Goal: Communication & Community: Answer question/provide support

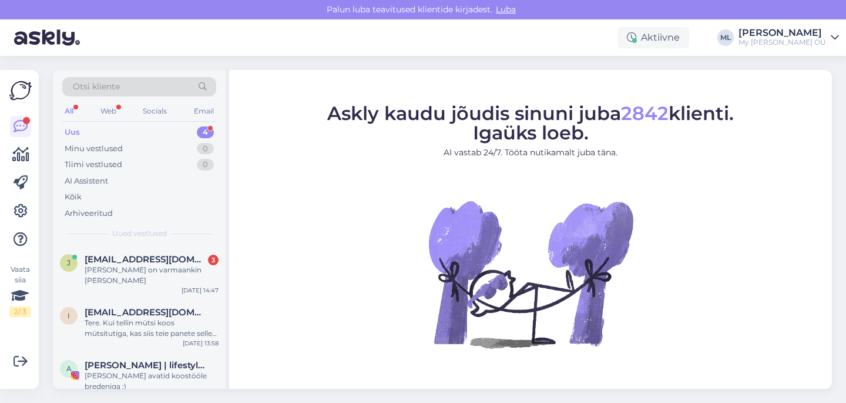
click at [118, 86] on span "Otsi kliente" at bounding box center [96, 87] width 47 height 12
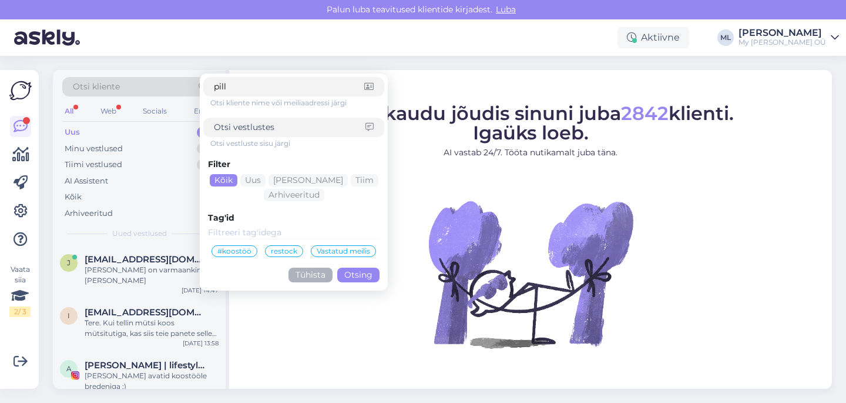
type input "pille"
drag, startPoint x: 241, startPoint y: 88, endPoint x: 180, endPoint y: 84, distance: 60.6
click at [180, 84] on div "Otsi kliente pille Otsi kliente nime või meiliaadressi järgi Otsi vestluste sis…" at bounding box center [139, 90] width 154 height 26
click at [163, 49] on div "Aktiivne [PERSON_NAME] My [PERSON_NAME] OÜ" at bounding box center [423, 37] width 846 height 36
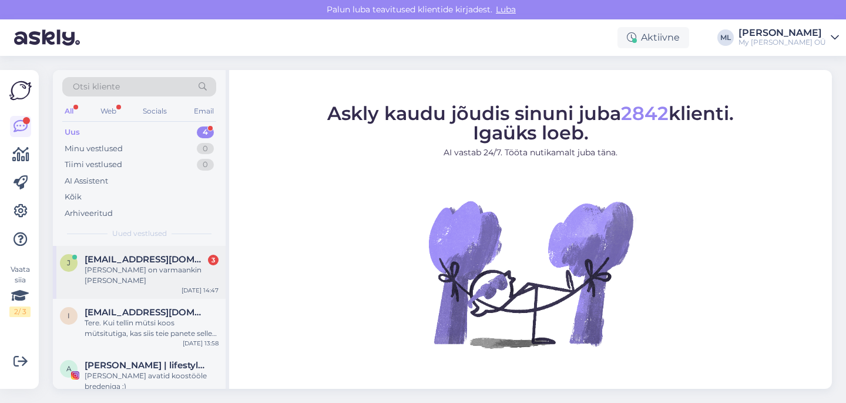
click at [156, 253] on div "[PERSON_NAME] [PERSON_NAME][EMAIL_ADDRESS][DOMAIN_NAME] 3 [PERSON_NAME] on varm…" at bounding box center [139, 272] width 173 height 53
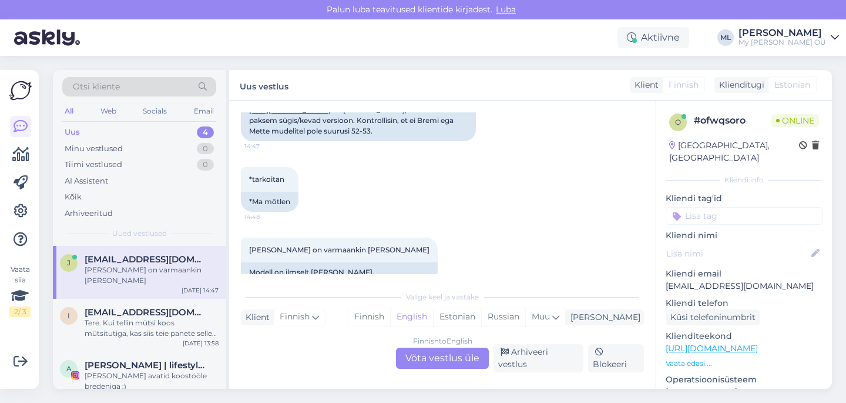
scroll to position [521, 0]
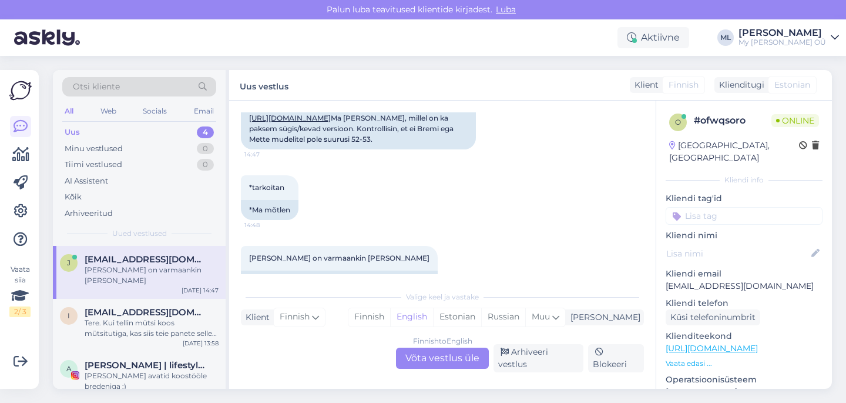
click at [331, 122] on link "[URL][DOMAIN_NAME]" at bounding box center [290, 117] width 82 height 9
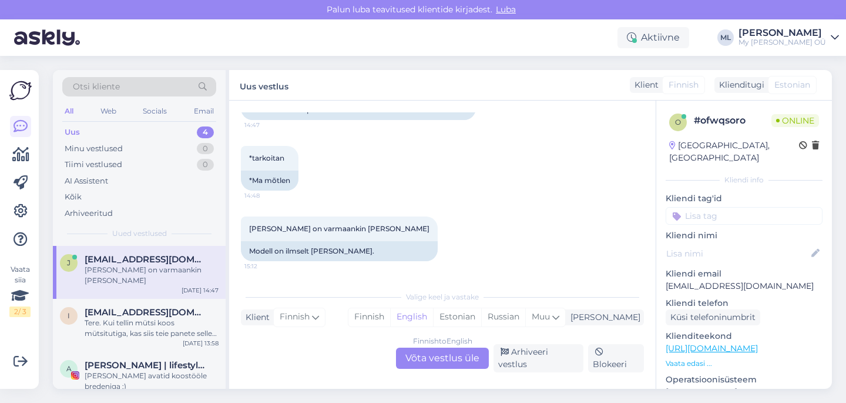
click at [435, 368] on div "Finnish to English Võta vestlus üle" at bounding box center [442, 357] width 93 height 21
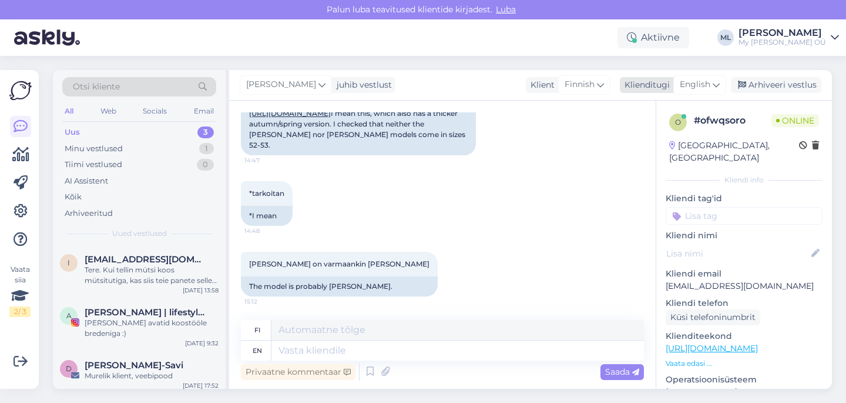
click at [706, 90] on span "English" at bounding box center [695, 84] width 31 height 13
type input "est"
click at [646, 139] on link "Estonian" at bounding box center [673, 137] width 129 height 19
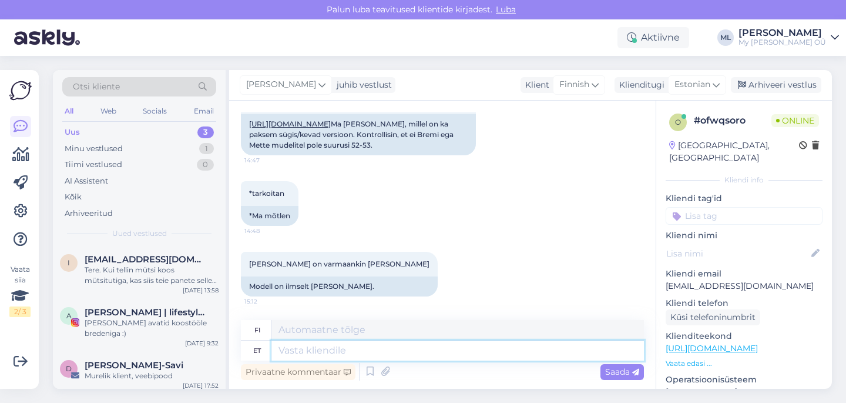
click at [307, 354] on textarea at bounding box center [457, 350] width 373 height 20
type textarea "Tere!"
type textarea "Hei!"
type textarea "Tere! Sellist mudelit"
type textarea "Hei! Sellainen"
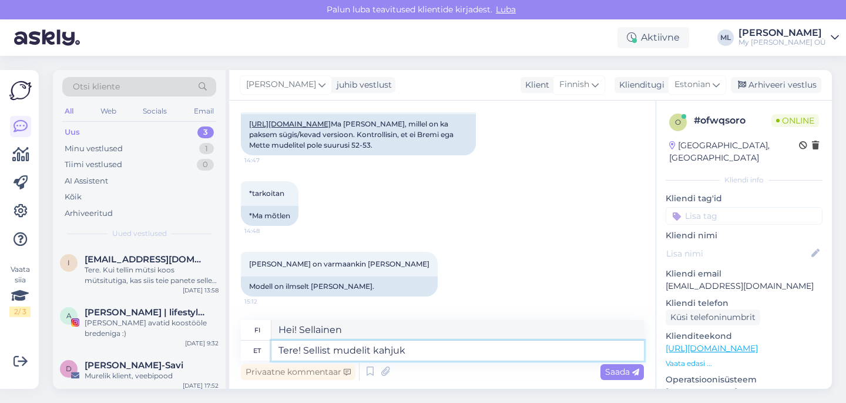
type textarea "Tere! Sellist mudelit kahjuks"
type textarea "Hei! [PERSON_NAME]"
type textarea "Tere! Sellist mudelit kahjuks m"
type textarea "Hei! Valitettavasti tätä [PERSON_NAME] ole saatavilla."
type textarea "Tere! Sellist mudelit kahjuks me"
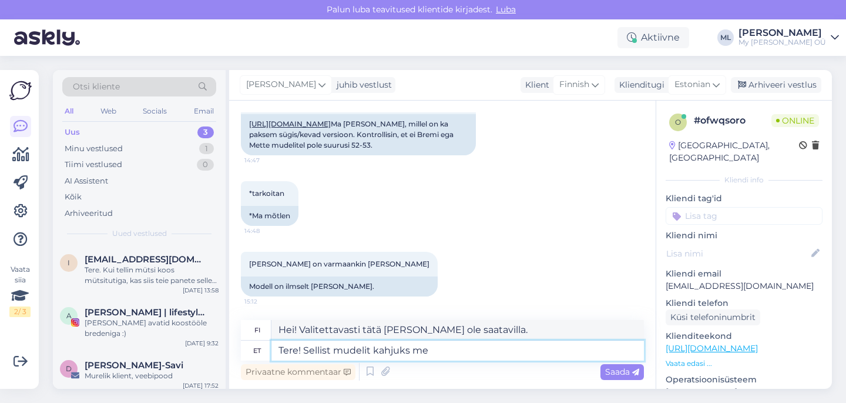
type textarea "Hei! Valitettavasti meillä ei ole tätä [PERSON_NAME]."
type textarea "Tere! Sellist mudelit kahjuks me meriinoga ei"
type textarea "Hei! Valitettavasti meillä ei ole tätä [PERSON_NAME] merinovillasta."
type textarea "Tere! Sellist mudelit kahjuks me meriinoga ei tooda."
type textarea "Hei! Valitettavasti emme valmista tätä [PERSON_NAME] merinovillasta."
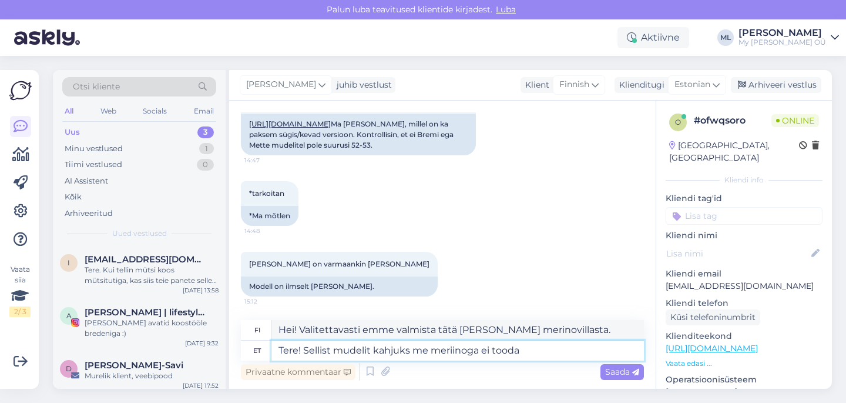
click at [554, 353] on textarea "Tere! Sellist mudelit kahjuks me meriinoga ei tooda" at bounding box center [457, 350] width 373 height 20
type textarea "Tere! Sellist mudelit kahjuks me meriinoga ei tooda 😒"
type textarea "Hei! Valitettavasti emme valmista tätä [PERSON_NAME] merinovillasta 😒"
type textarea "Tere! Sellist mudelit kahjuks me meriinoga ei tooda 😒 Kevadel teem"
type textarea "Hei! Valitettavasti emme valmista tätä [PERSON_NAME] merinovillasta 😒 Keväällä"
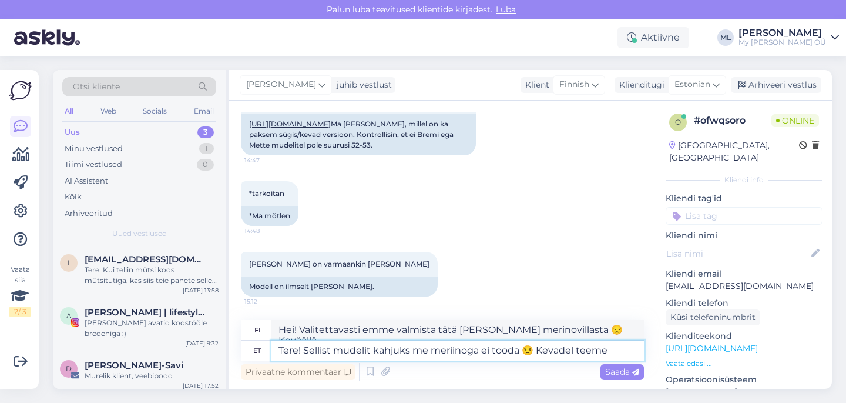
type textarea "Tere! Sellist mudelit kahjuks me meriinoga ei tooda 😒 Kevadel teeme"
type textarea "Hei! Valitettavasti emme valmista tätä [PERSON_NAME] merinovillasta 😒 Valmistam…"
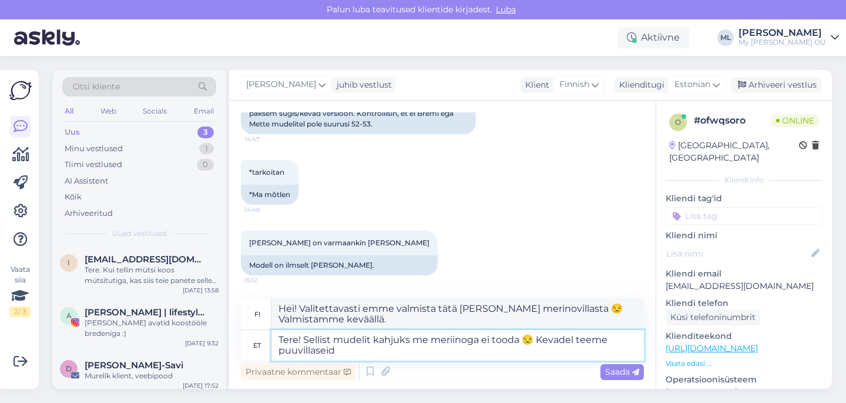
type textarea "Tere! Sellist mudelit kahjuks me meriinoga ei tooda 😒 Kevadel teeme puuvillaseid"
type textarea "Hei! Valitettavasti emme valmista tätä [PERSON_NAME] merinovillasta 😒 Teemme pu…"
type textarea "Tere! Sellist mudelit kahjuks me meriinoga ei tooda 😒 Kevadel teeme puuvillasei…"
type textarea "Hei! Valitettavasti emme valmista tätä [PERSON_NAME] merinovillasta 😒 Keväällä …"
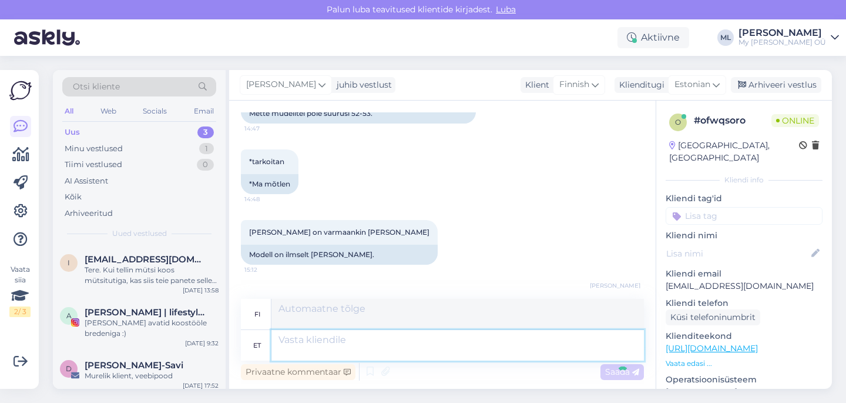
scroll to position [639, 0]
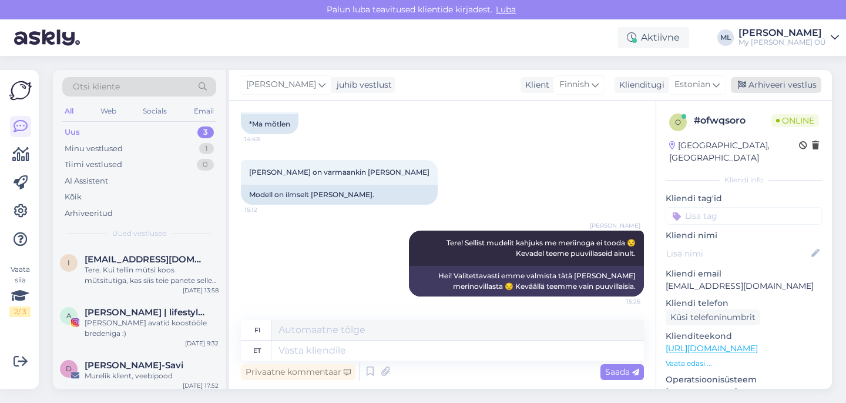
click at [773, 85] on div "Arhiveeri vestlus" at bounding box center [776, 85] width 90 height 16
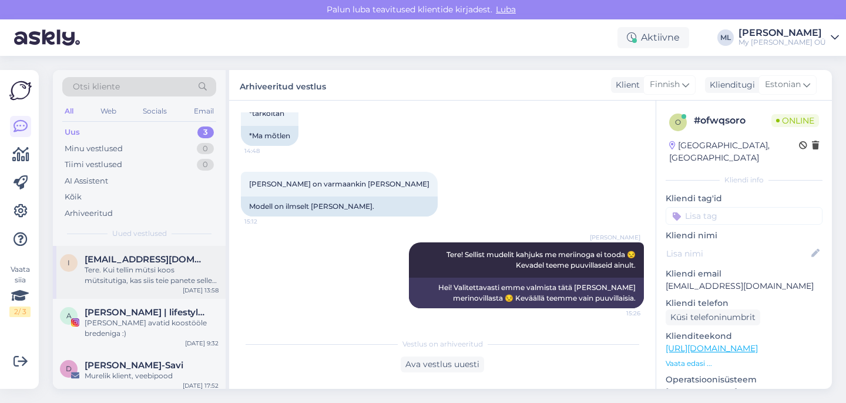
click at [146, 273] on div "Tere. Kui tellin mütsi koos mütsitutiga, kas siis teie panete selle mütsituti j…" at bounding box center [152, 274] width 134 height 21
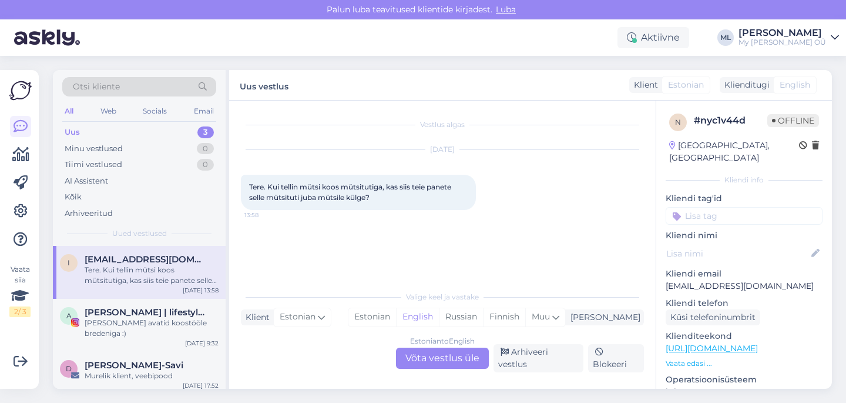
click at [426, 359] on div "Estonian to English Võta vestlus üle" at bounding box center [442, 357] width 93 height 21
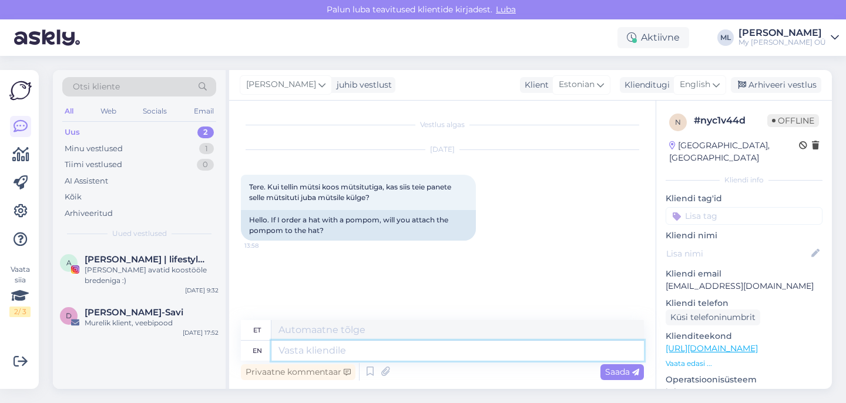
click at [309, 354] on textarea at bounding box center [457, 350] width 373 height 20
click at [700, 86] on span "English" at bounding box center [695, 84] width 31 height 13
click at [645, 138] on link "Estonian" at bounding box center [673, 137] width 129 height 19
click at [358, 346] on textarea at bounding box center [442, 348] width 403 height 25
paste textarea "Trukiga eemaldatav mütsitutt on nunnu dekoratiivne detail, millega kaunistada ü…"
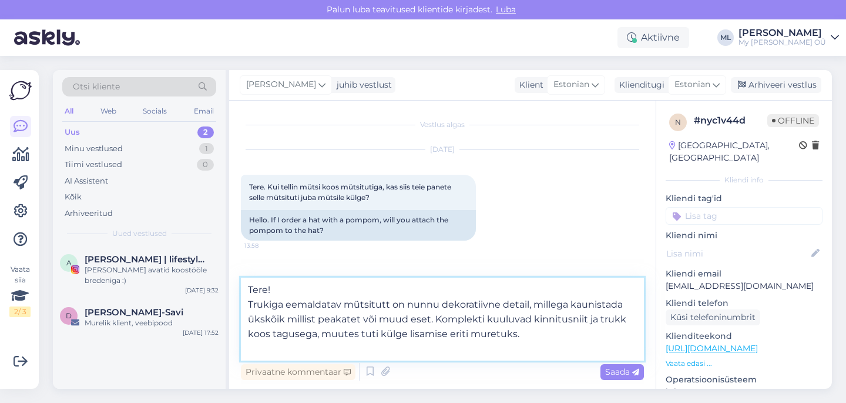
click at [281, 292] on textarea "Tere! Trukiga eemaldatav mütsitutt on nunnu dekoratiivne detail, millega kaunis…" at bounding box center [442, 318] width 403 height 83
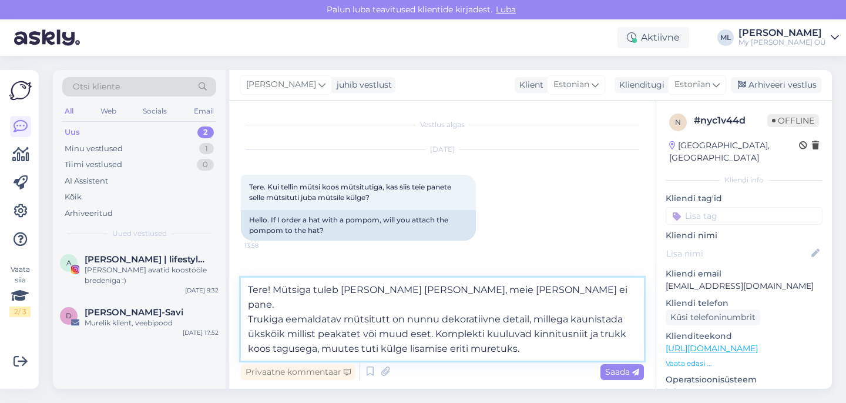
click at [529, 334] on textarea "Tere! Mütsiga tuleb [PERSON_NAME] [PERSON_NAME], meie [PERSON_NAME] ei pane. Tr…" at bounding box center [442, 318] width 403 height 83
type textarea "Tere! Mütsiga tuleb [PERSON_NAME] [PERSON_NAME], meie [PERSON_NAME] ei pane. Tr…"
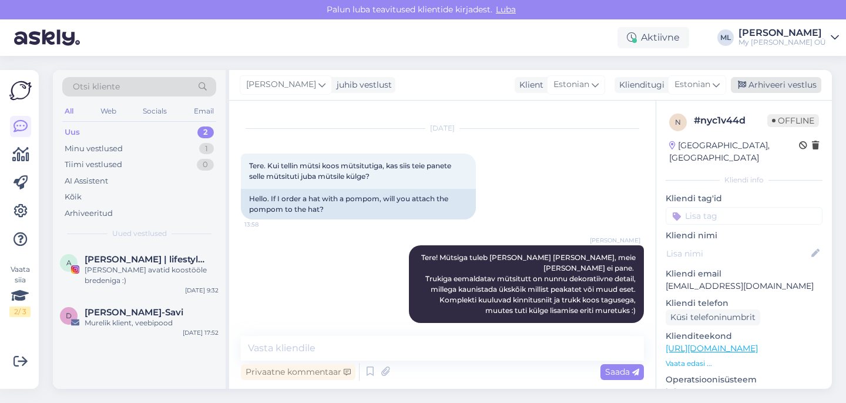
click at [764, 86] on div "Arhiveeri vestlus" at bounding box center [776, 85] width 90 height 16
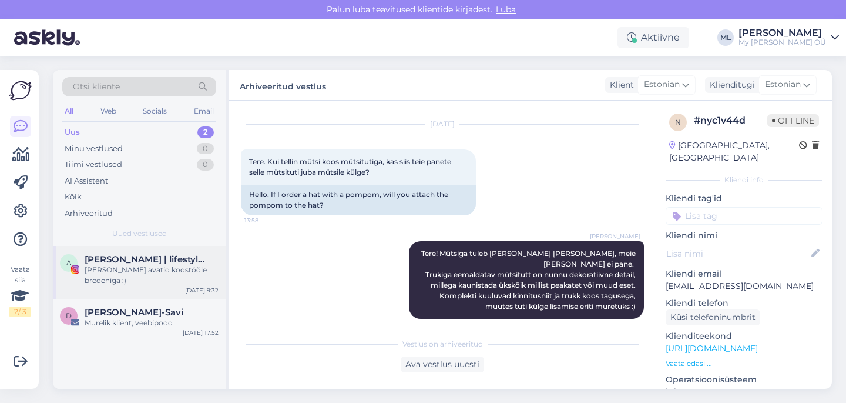
click at [149, 270] on div "[PERSON_NAME] avatid koostööle bredeniga :)" at bounding box center [152, 274] width 134 height 21
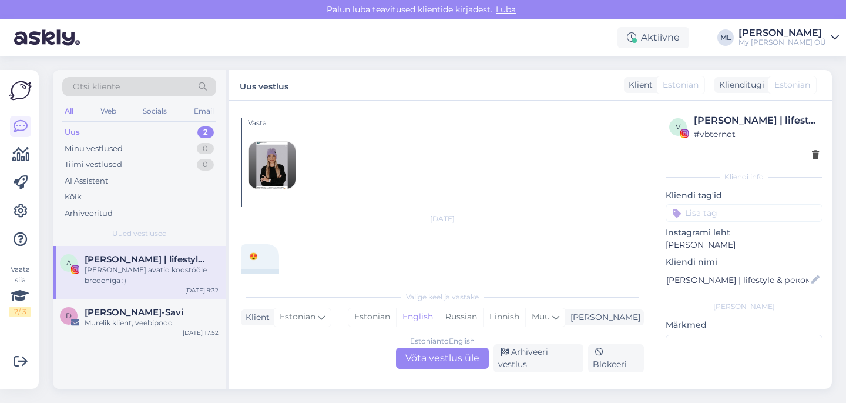
scroll to position [191, 0]
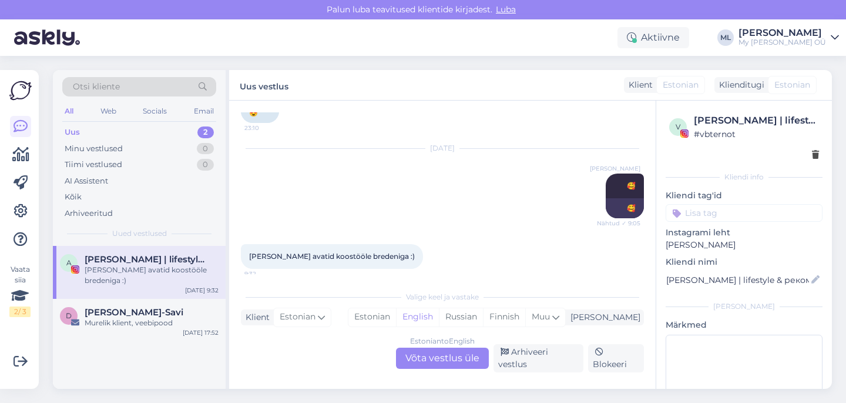
click at [102, 135] on div "Uus 2" at bounding box center [139, 132] width 154 height 16
click at [544, 354] on div "Arhiveeri vestlus" at bounding box center [539, 358] width 90 height 28
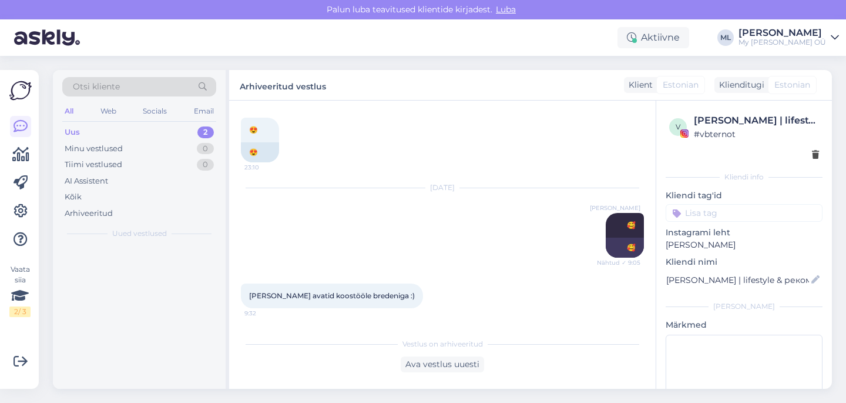
scroll to position [151, 0]
click at [77, 130] on div "Uus" at bounding box center [72, 132] width 15 height 12
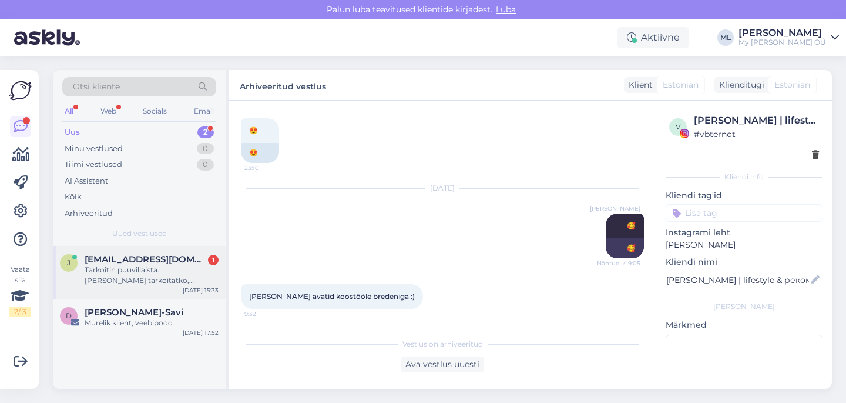
click at [128, 269] on div "Tarkoitin puuvillaista. [PERSON_NAME] tarkoitatko, [PERSON_NAME] BO lippahattua…" at bounding box center [152, 274] width 134 height 21
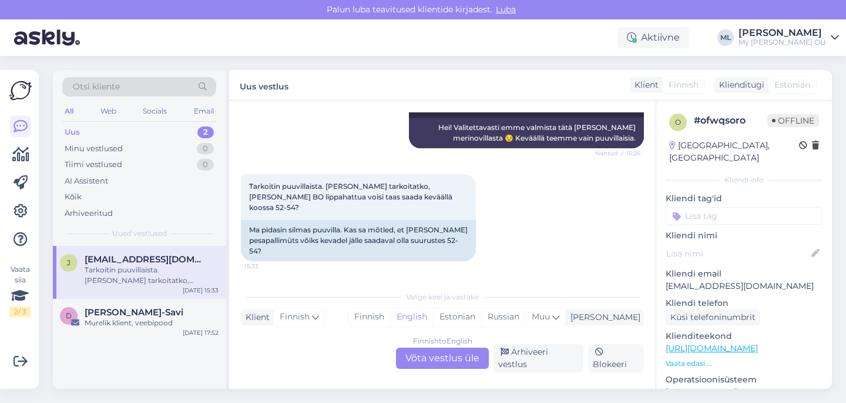
click at [432, 372] on div "Vestlus algas [DATE] [URL][DOMAIN_NAME] onko tästä tulossa isompaa kokoa 52-53?…" at bounding box center [442, 244] width 427 height 288
click at [431, 368] on div "Finnish to English Võta vestlus üle" at bounding box center [442, 357] width 93 height 21
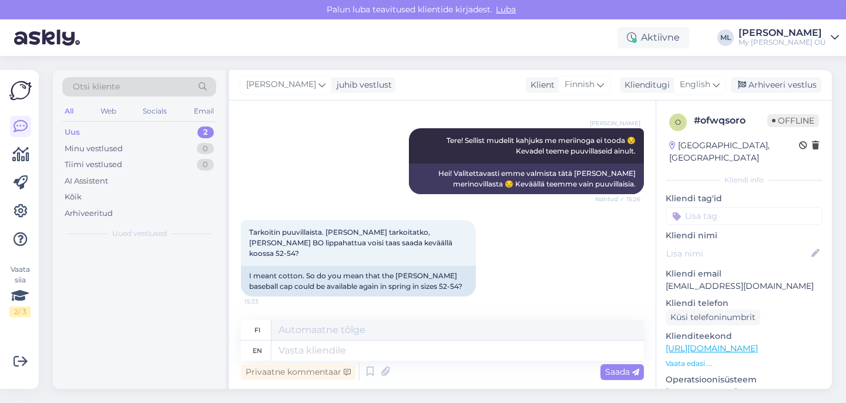
scroll to position [730, 0]
click at [703, 76] on div "English" at bounding box center [699, 84] width 53 height 19
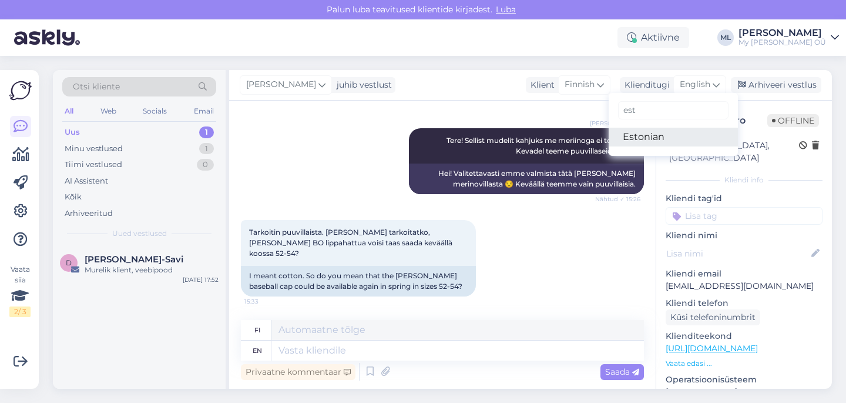
click at [645, 138] on link "Estonian" at bounding box center [673, 137] width 129 height 19
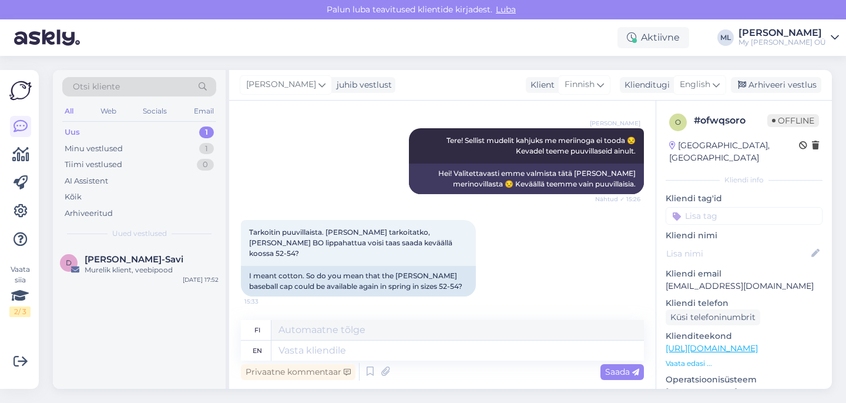
scroll to position [741, 0]
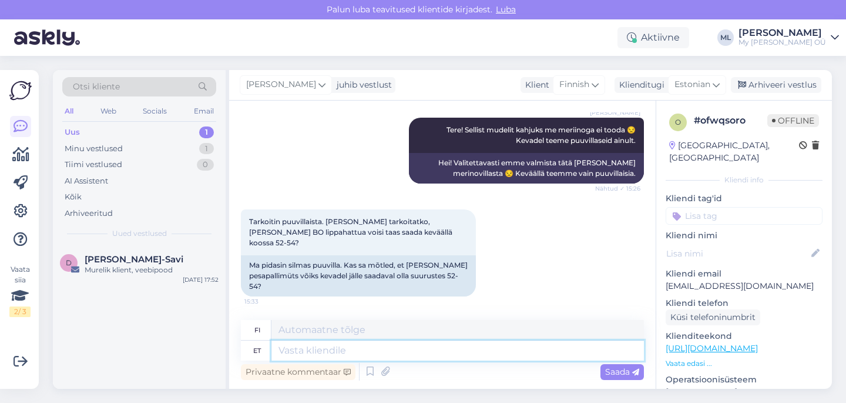
click at [327, 349] on textarea at bounding box center [457, 350] width 373 height 20
type textarea "Tere!"
type textarea "Hei!"
type textarea "T"
type textarea "Bo"
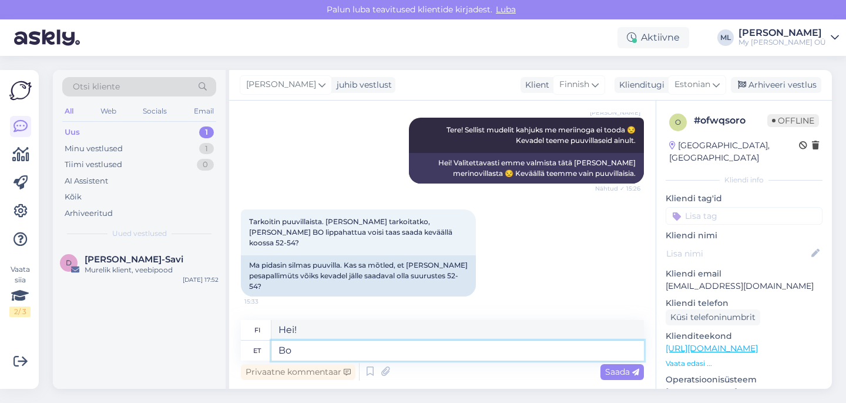
type textarea "Bo"
type textarea "Bo-d tu"
type textarea "Bo's"
type textarea "Bo-d tuleb k"
type textarea "[PERSON_NAME]."
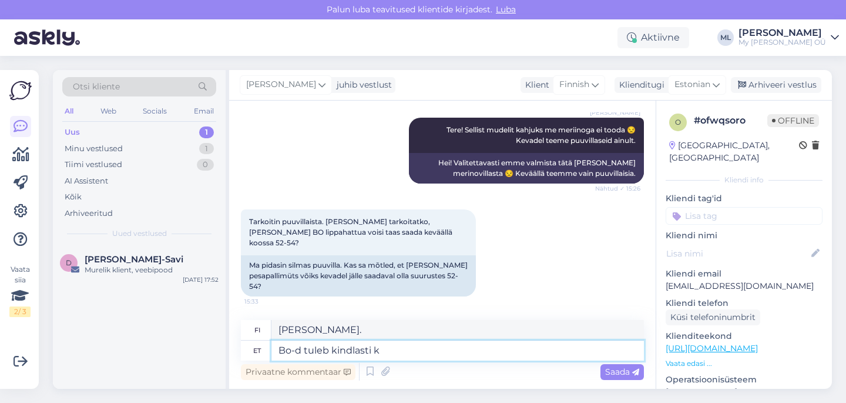
type textarea "Bo-d tuleb kindlasti ke"
type textarea "[PERSON_NAME] varmasti"
type textarea "Bo-d tuleb kindlasti kevadel,"
type textarea "[PERSON_NAME] varmasti keväällä,"
type textarea "Bo-d tuleb kindlasti kevadel, praegu me"
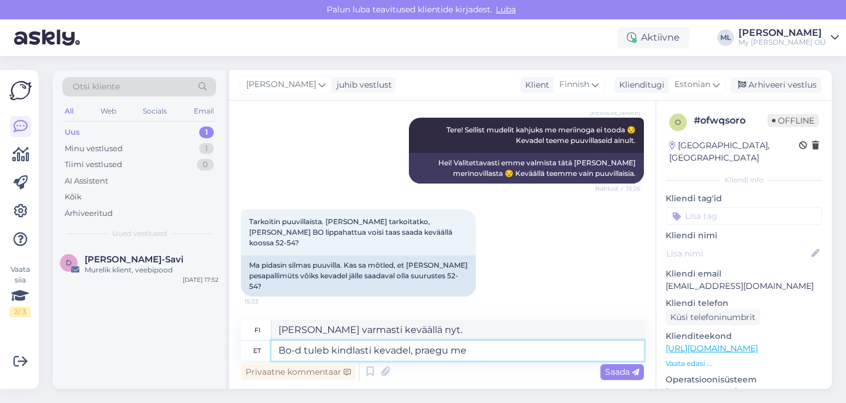
type textarea "[PERSON_NAME] varmasti keväällä, juuri nyt me"
type textarea "Bo-d tuleb kindlasti kevadel, praegu me ei t"
type textarea "[PERSON_NAME] varmasti keväällä, juuri nyt emme"
type textarea "Bo-d tuleb kindlasti kevadel, praegu me ei tooda k"
type textarea "[PERSON_NAME] ehdottomasti saataville keväällä, emme valmista [PERSON_NAME] het…"
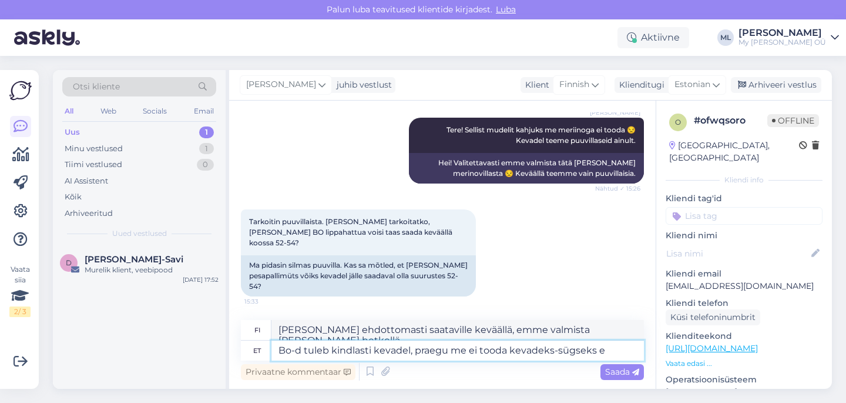
type textarea "Bo-d tuleb kindlasti kevadel, praegu me ei tooda kevadeks-sügseks en"
type textarea "[PERSON_NAME] ehdottomasti keväällä, emme tällä hetkellä tuota kevät-syksylle."
type textarea "Bo-d tuleb kindlasti kevadel, praegu me ei tooda kevadeks-sügseks enam"
type textarea "[PERSON_NAME] ehdottomasti keväällä, emme tällä hetkellä tuota enempää kevät-sy…"
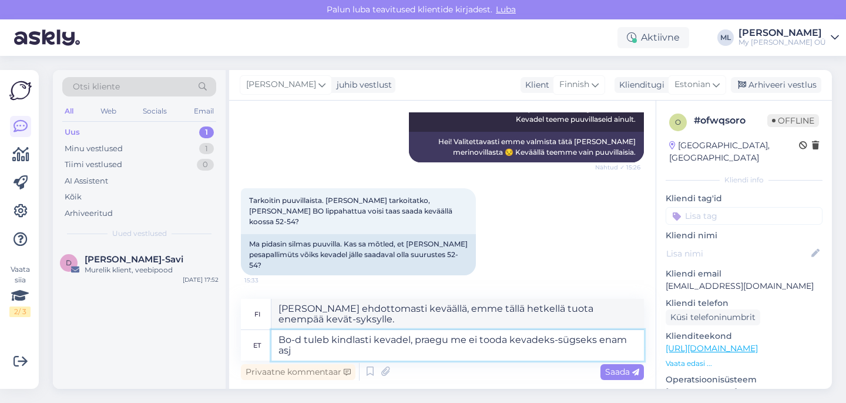
scroll to position [762, 0]
click at [329, 349] on textarea "Bo-d tuleb kindlasti kevadel, praegu me ei tooda kevadeks-sügseks enam asju" at bounding box center [457, 345] width 373 height 31
click at [317, 348] on textarea "Bo-d tuleb kindlasti kevadel, praegu me ei tooda kevadeks-sügseks enam asju" at bounding box center [457, 345] width 373 height 31
click at [313, 353] on textarea "Bo-d tuleb kindlasti kevadel, praegu me ei tooda kevadeks-sügseks enam asju" at bounding box center [457, 345] width 373 height 31
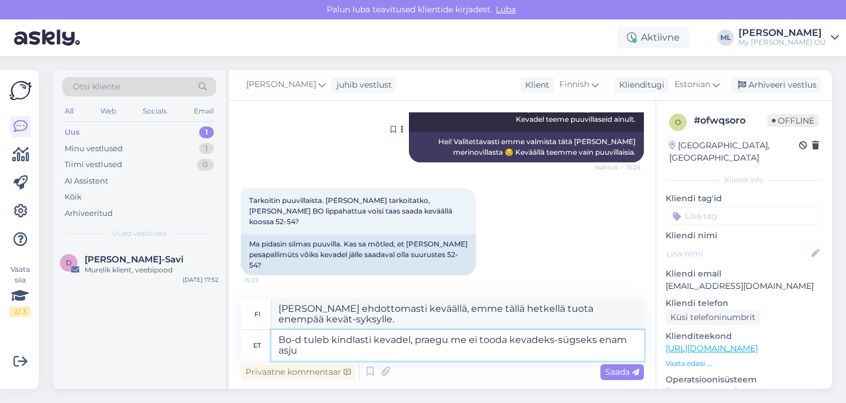
type textarea "Bo-d tuleb kindlasti kevadel, praegu me ei tooda kevadeks-sügseks enam asju 🤗"
type textarea "[PERSON_NAME] ehdottomasti keväällä, emme tällä hetkellä tuota enempää kevät-sy…"
type textarea "Bo-d tuleb kindlasti kevadel, praegu me ei tooda kevadeks-sügseks enam asju 🤗"
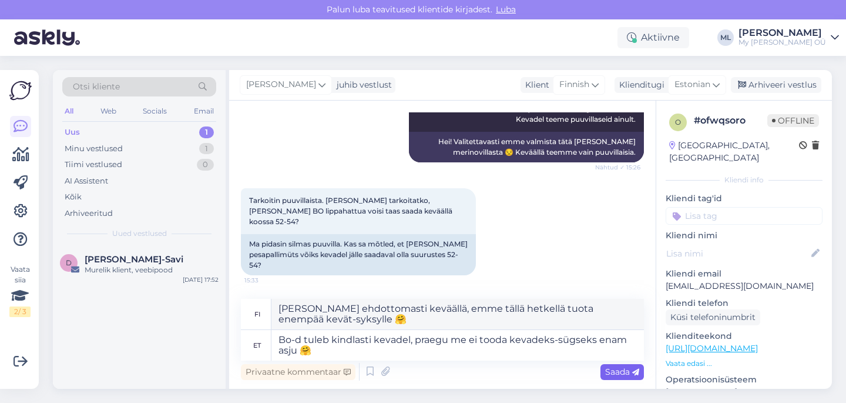
click at [611, 373] on span "Saada" at bounding box center [622, 371] width 34 height 11
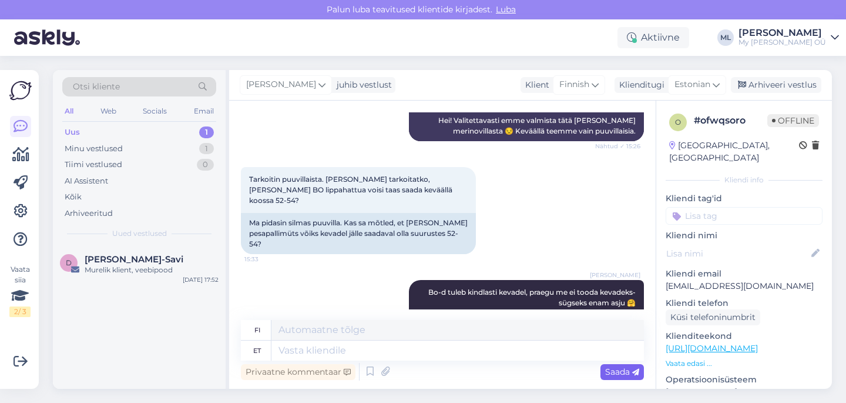
scroll to position [833, 0]
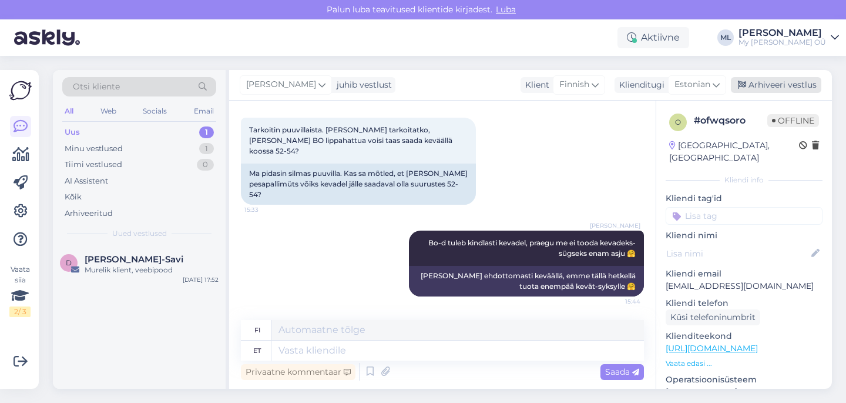
click at [775, 92] on div "Arhiveeri vestlus" at bounding box center [776, 85] width 90 height 16
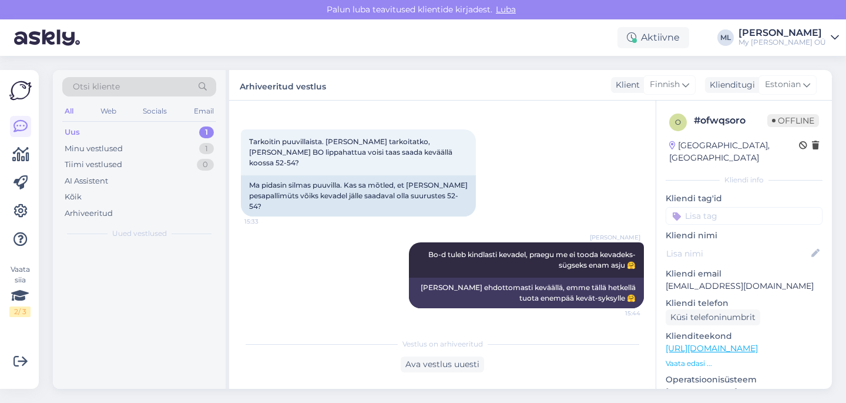
scroll to position [821, 0]
click at [143, 133] on div "Uus 1" at bounding box center [139, 132] width 154 height 16
click at [103, 133] on div "Uus 1" at bounding box center [139, 132] width 154 height 16
click at [103, 139] on div "Uus 1" at bounding box center [139, 132] width 154 height 16
click at [73, 127] on div "Uus" at bounding box center [72, 132] width 15 height 12
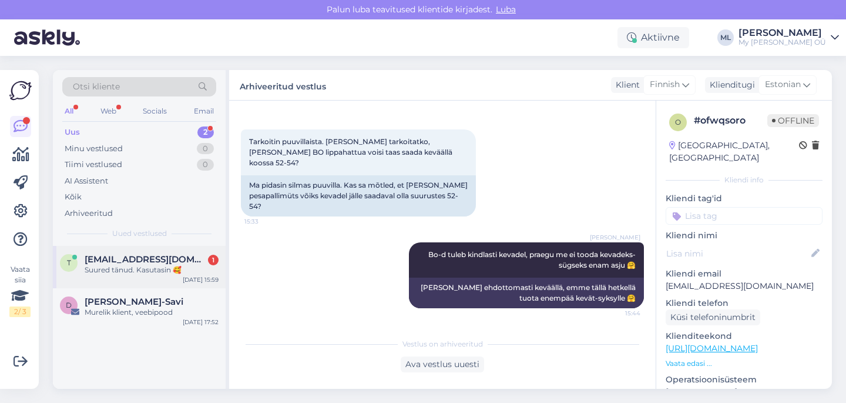
click at [164, 261] on span "[EMAIL_ADDRESS][DOMAIN_NAME]" at bounding box center [146, 259] width 122 height 11
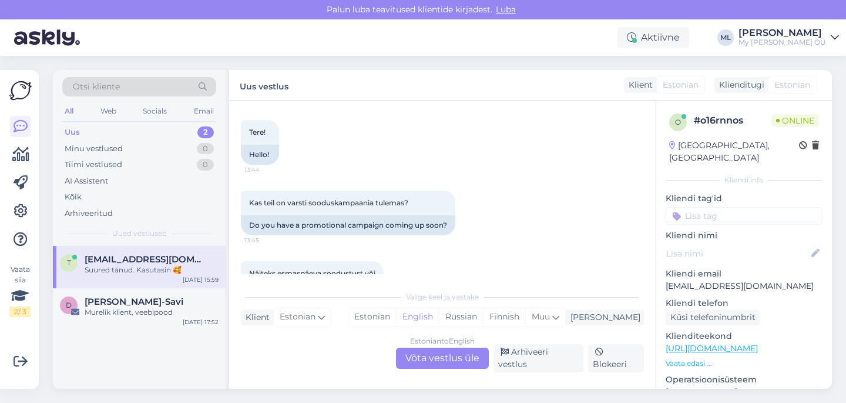
scroll to position [274, 0]
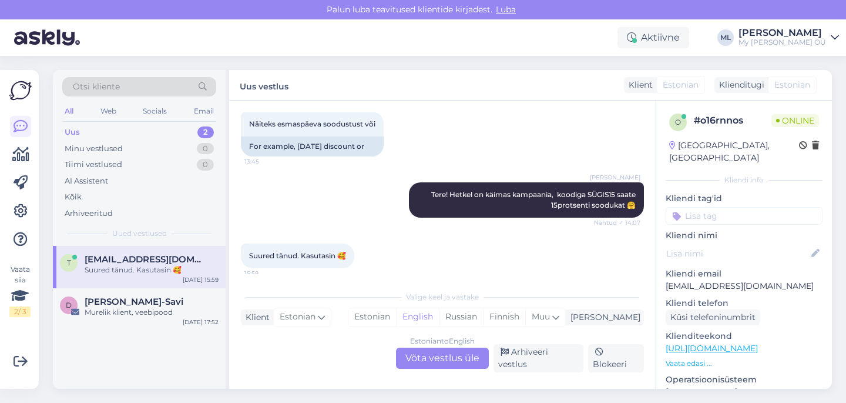
click at [444, 363] on div "Estonian to English Võta vestlus üle" at bounding box center [442, 357] width 93 height 21
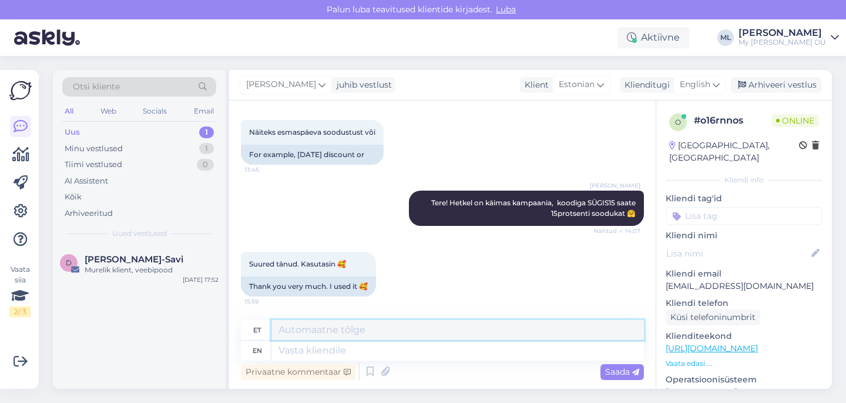
click at [348, 334] on textarea at bounding box center [457, 330] width 373 height 20
click at [699, 73] on div "[PERSON_NAME] juhib vestlust Klient [DEMOGRAPHIC_DATA] Klienditugi English est …" at bounding box center [530, 85] width 603 height 31
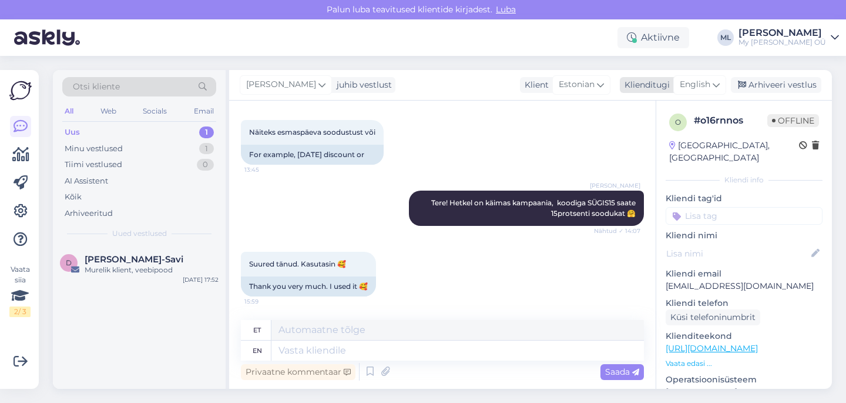
click at [694, 83] on span "English" at bounding box center [695, 84] width 31 height 13
click at [653, 137] on link "Estonian" at bounding box center [673, 137] width 129 height 19
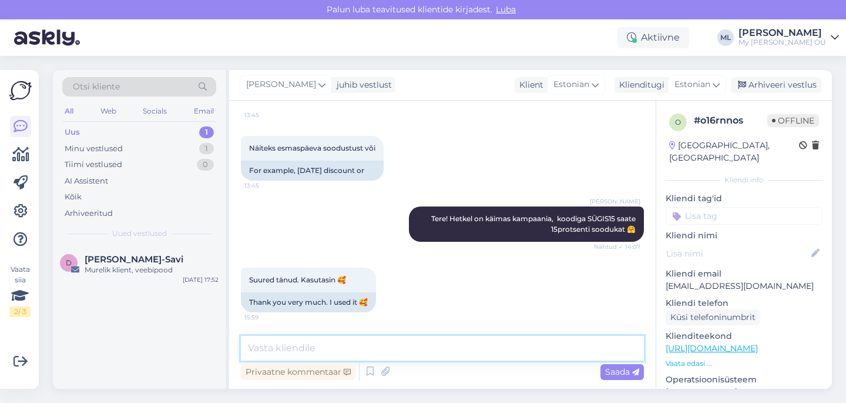
click at [360, 354] on textarea at bounding box center [442, 348] width 403 height 25
click at [358, 348] on textarea "suur aitähh" at bounding box center [442, 348] width 403 height 25
type textarea "suur aitähh 🥰"
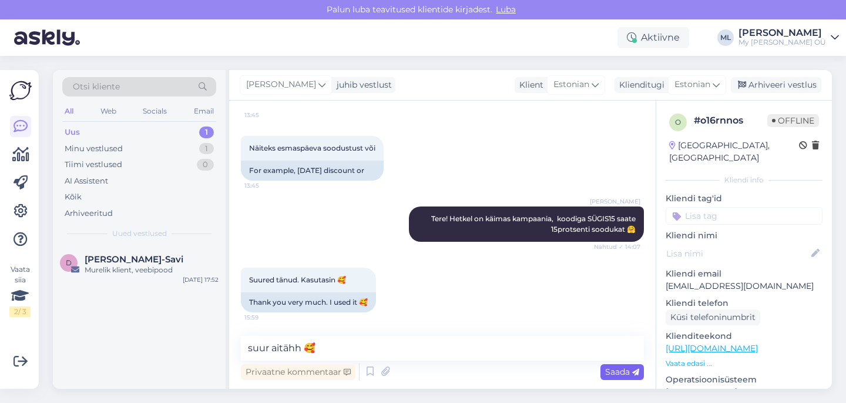
click at [628, 370] on span "Saada" at bounding box center [622, 371] width 34 height 11
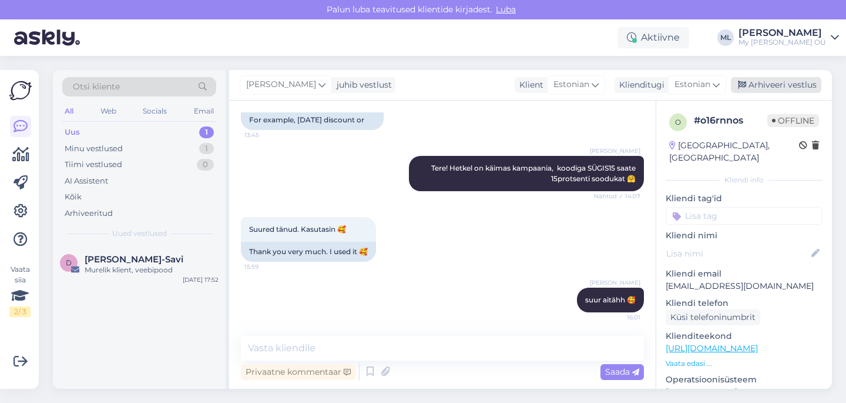
click at [772, 88] on div "Arhiveeri vestlus" at bounding box center [776, 85] width 90 height 16
